Goal: Information Seeking & Learning: Learn about a topic

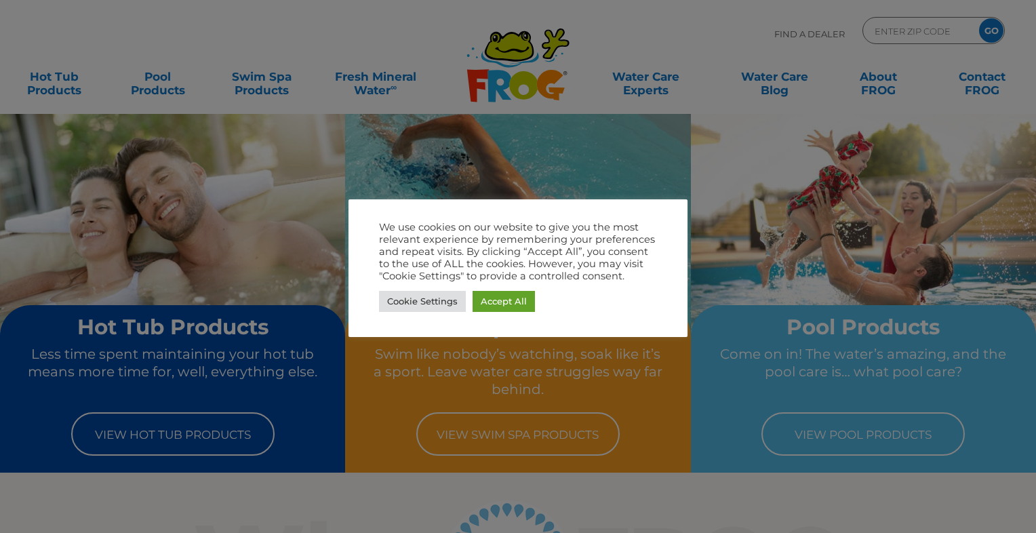
click at [405, 0] on div at bounding box center [518, 266] width 1036 height 533
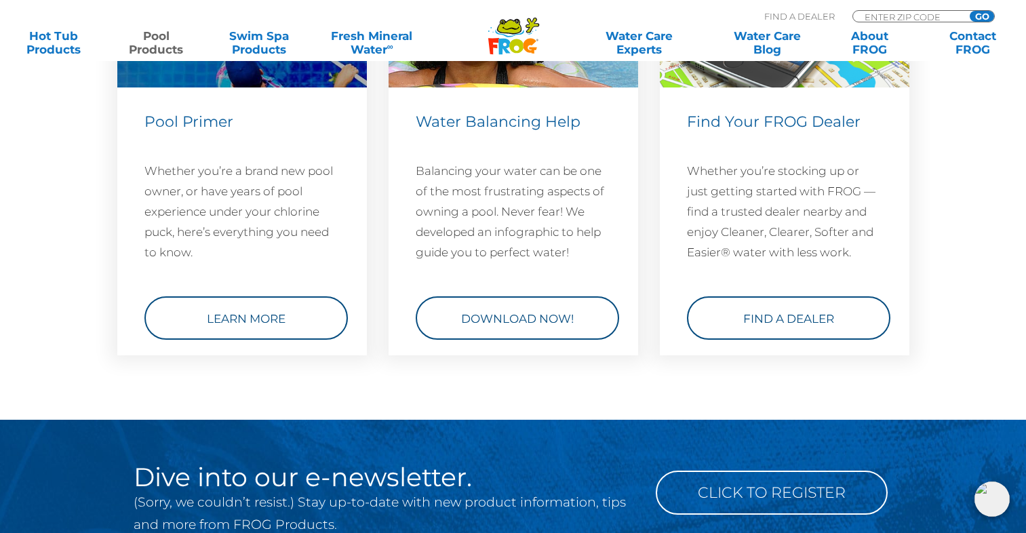
scroll to position [5014, 0]
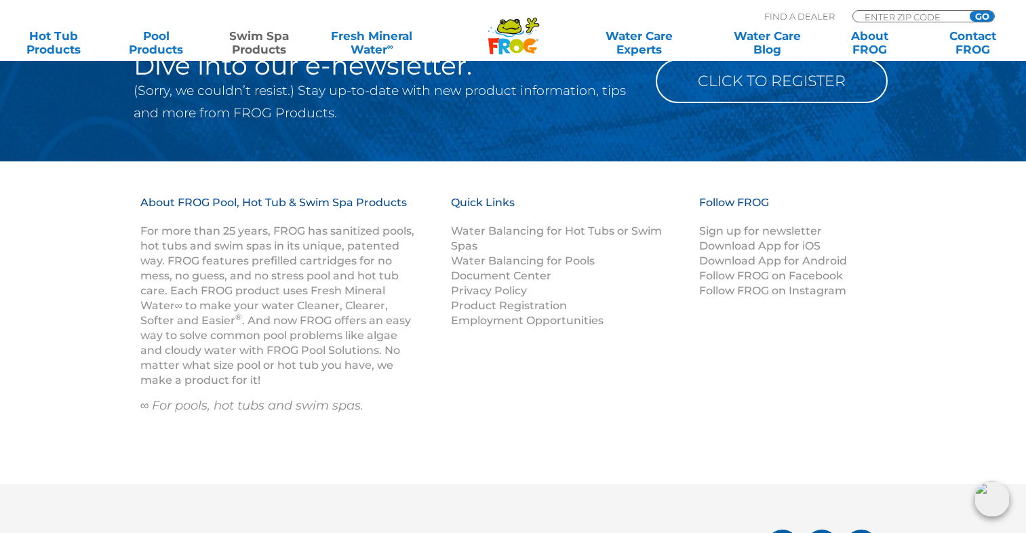
scroll to position [2441, 0]
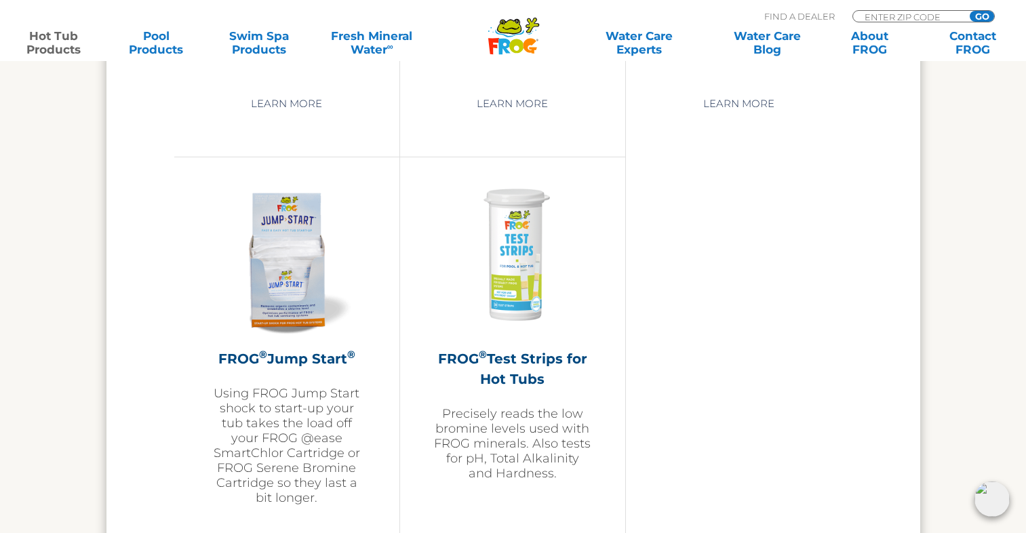
scroll to position [3254, 0]
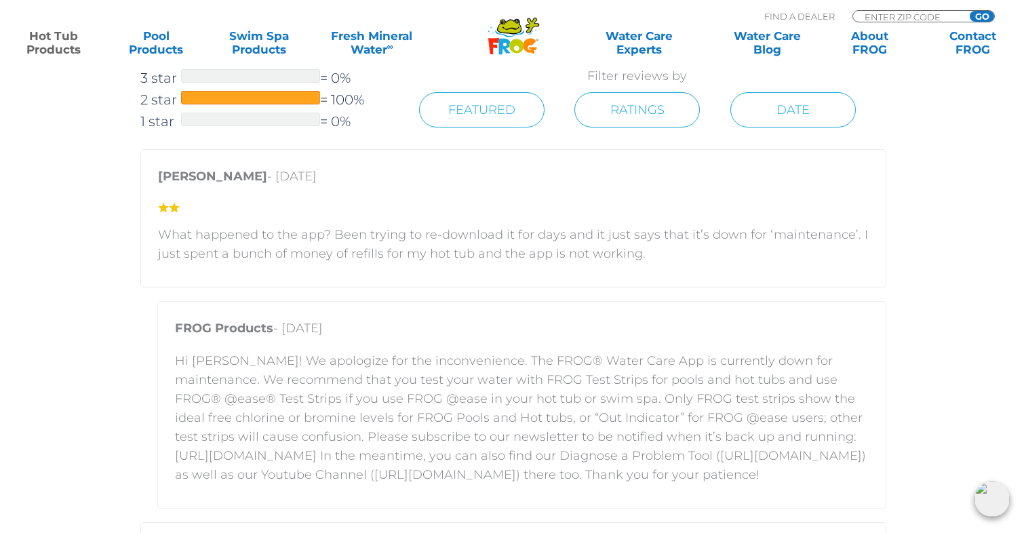
scroll to position [1451, 0]
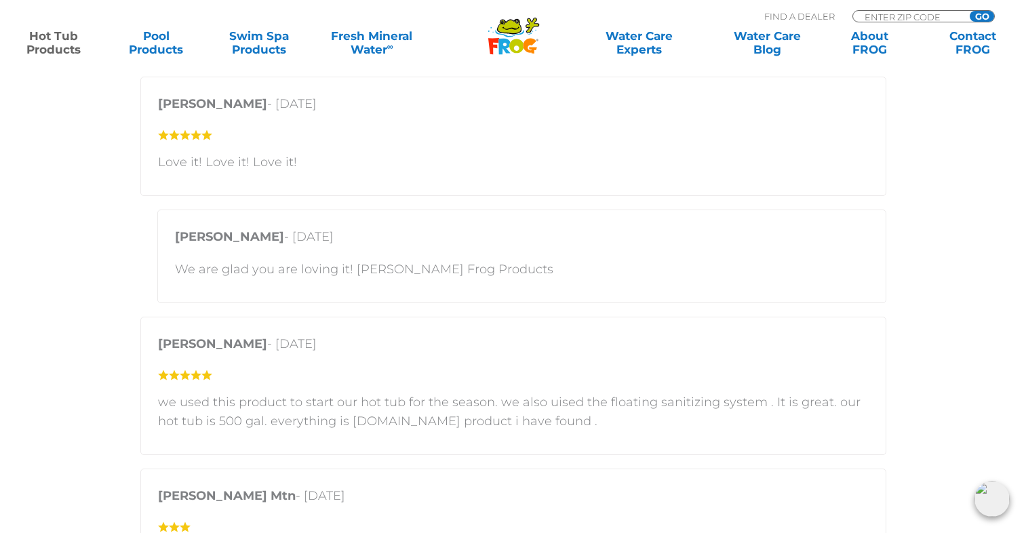
scroll to position [1790, 0]
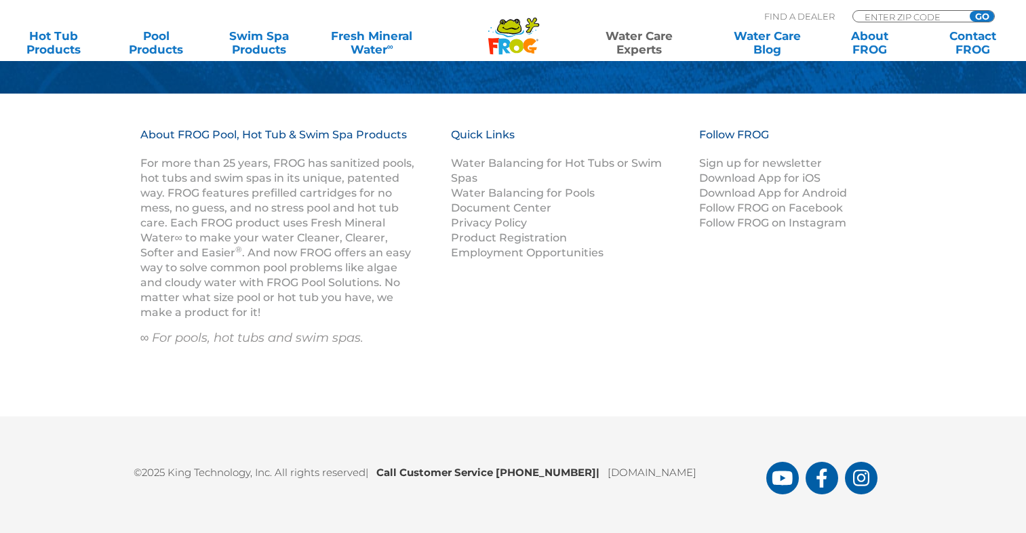
scroll to position [1375, 0]
